Goal: Submit feedback/report problem

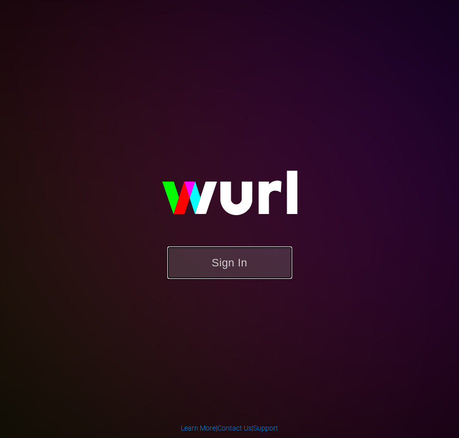
click at [244, 257] on button "Sign In" at bounding box center [229, 263] width 125 height 32
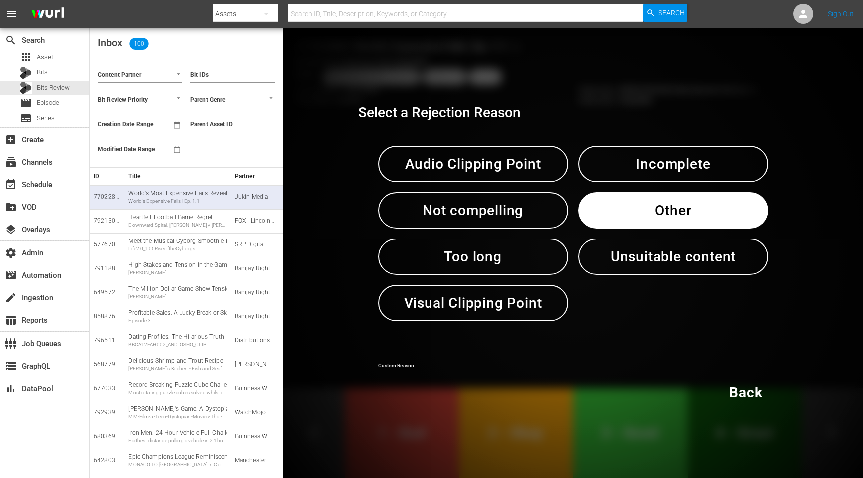
click at [414, 365] on input "text" at bounding box center [573, 366] width 390 height 15
type input "most of the video clip is the title card"
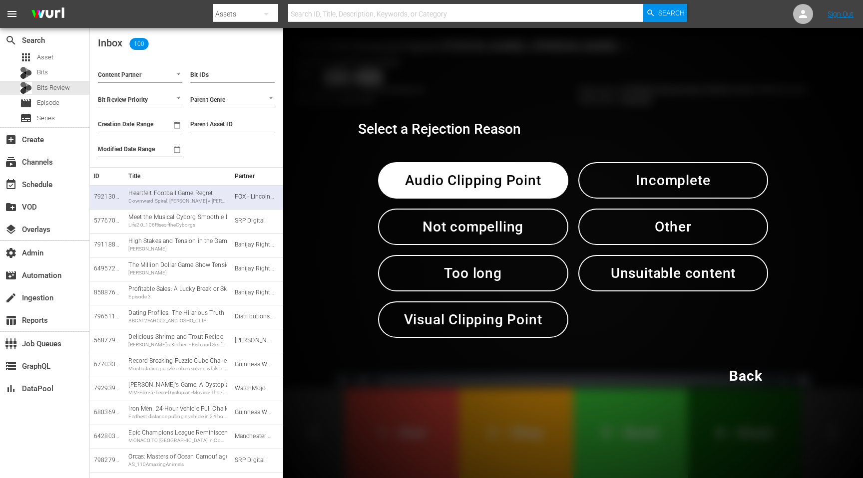
click at [458, 238] on span "Other" at bounding box center [673, 227] width 138 height 24
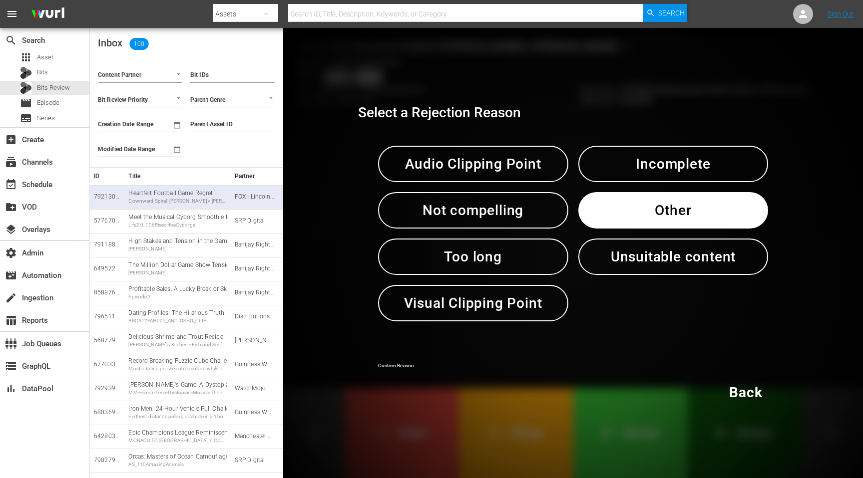
click at [458, 363] on input "text" at bounding box center [573, 366] width 390 height 15
click at [458, 368] on input "the clip is the ending transiton to a commercial break" at bounding box center [573, 366] width 390 height 15
type input "the clip is the ending transition to a commercial break"
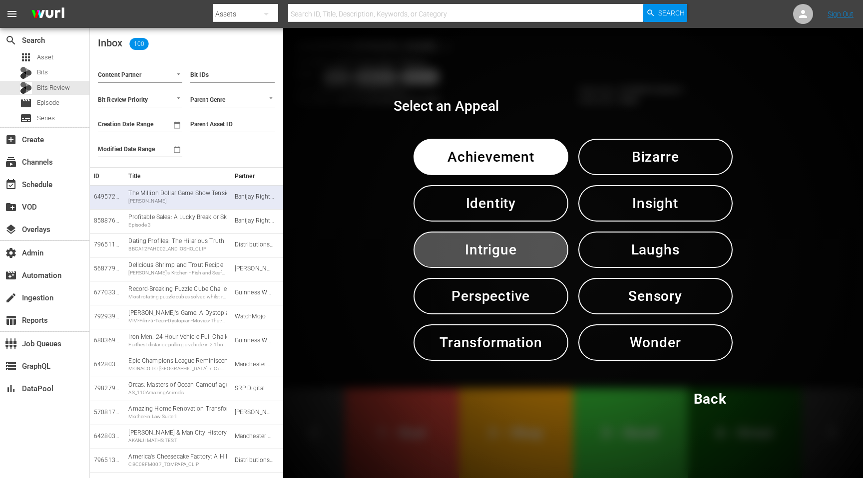
click at [458, 267] on button "Intrigue" at bounding box center [490, 250] width 154 height 36
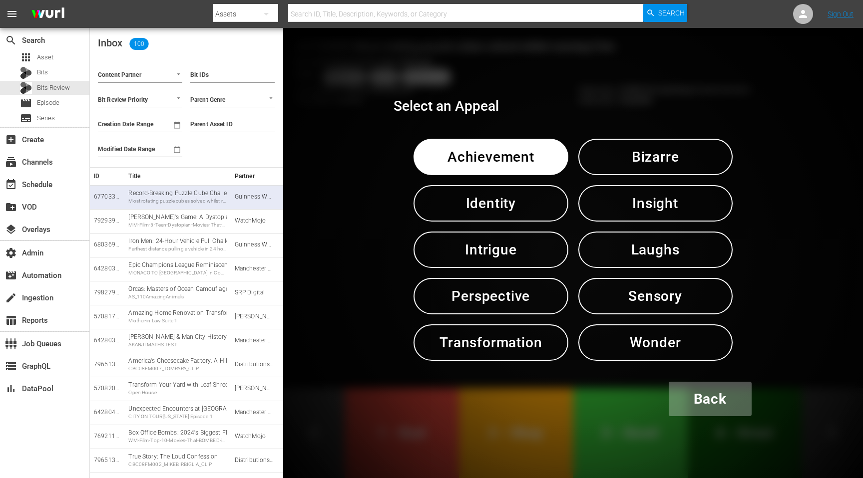
click at [458, 411] on span "Back" at bounding box center [710, 399] width 33 height 24
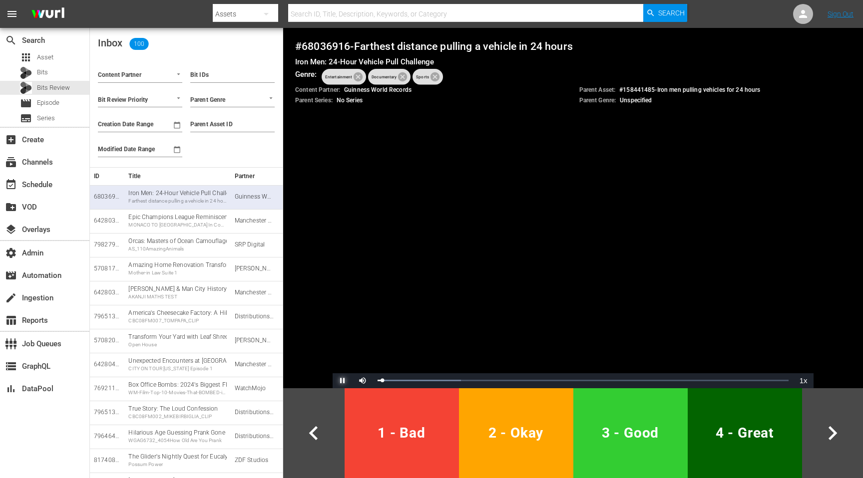
click at [343, 381] on span "Video Player" at bounding box center [343, 381] width 0 height 0
